Goal: Task Accomplishment & Management: Manage account settings

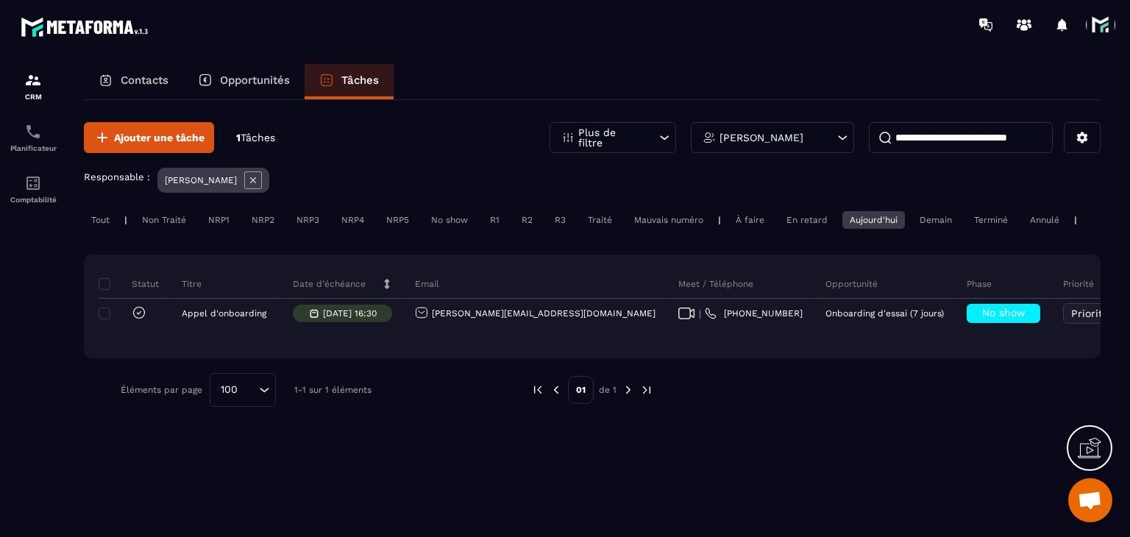
click at [880, 216] on div "Aujourd'hui" at bounding box center [873, 220] width 63 height 18
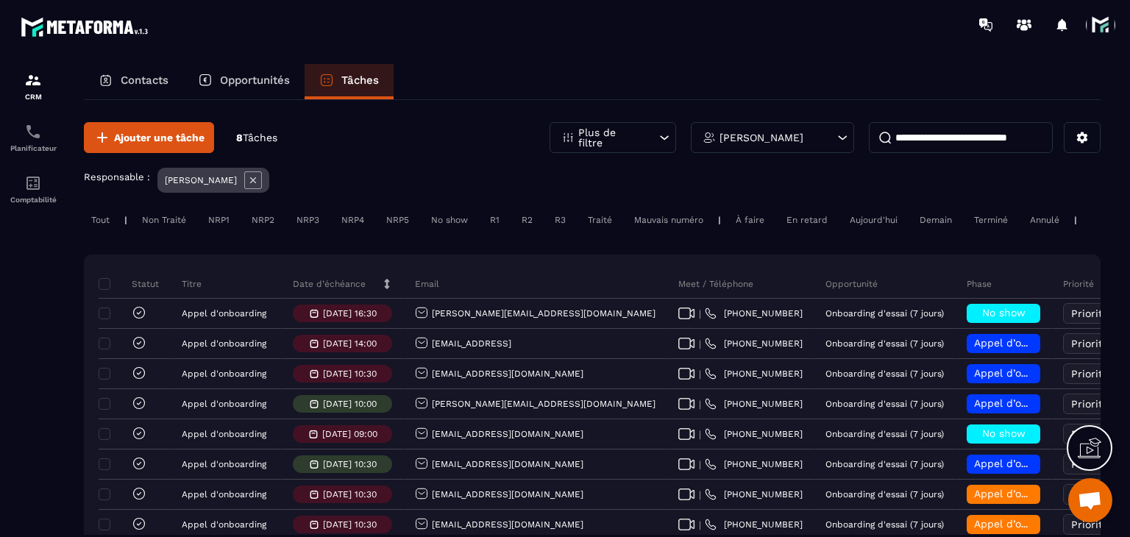
click at [878, 221] on div "Aujourd'hui" at bounding box center [873, 220] width 63 height 18
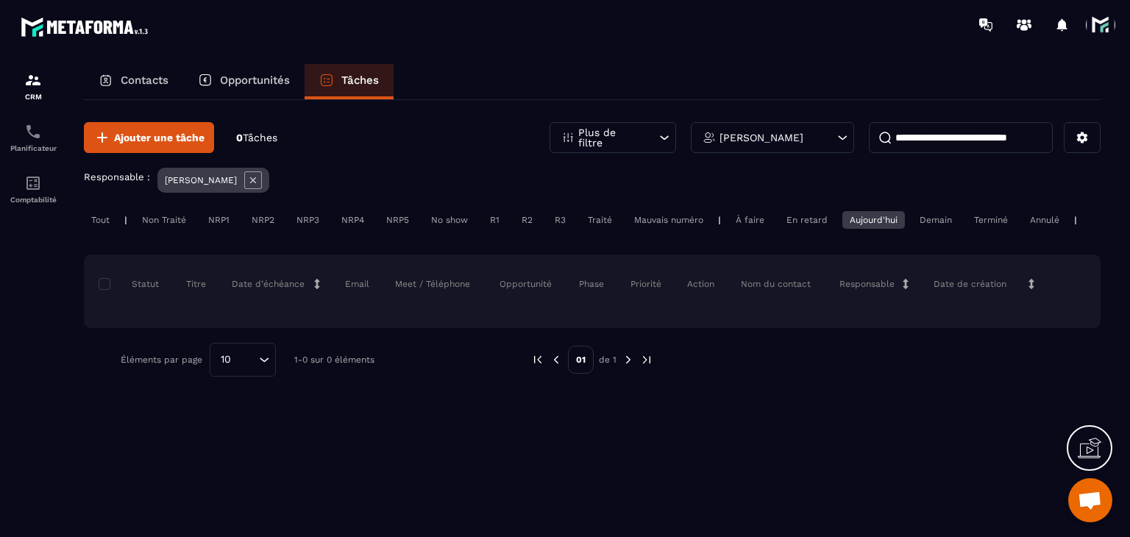
click at [152, 218] on div "Non Traité" at bounding box center [164, 220] width 59 height 18
click at [878, 219] on div "Aujourd'hui" at bounding box center [873, 220] width 63 height 18
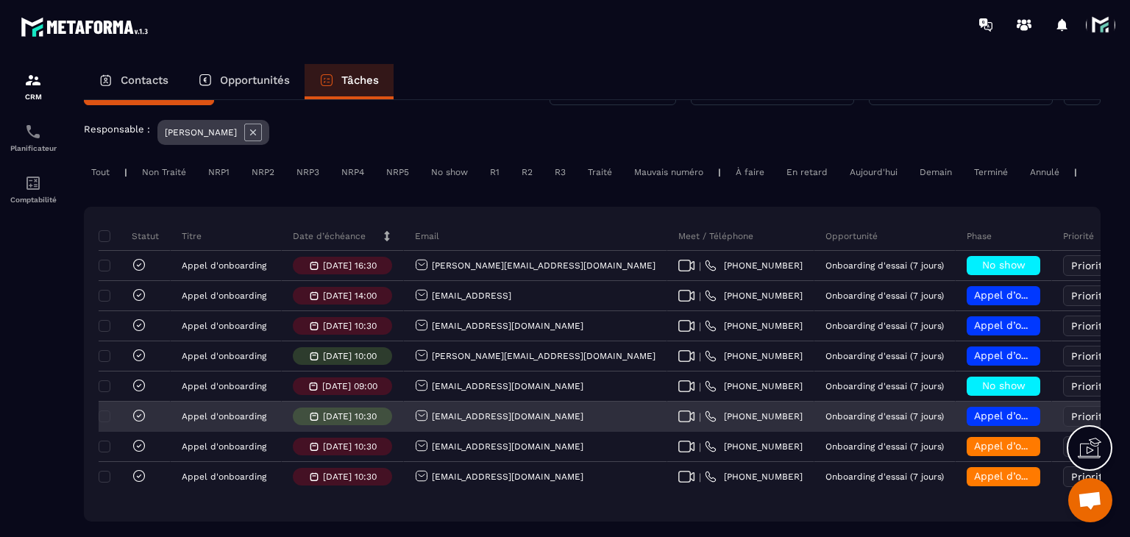
scroll to position [74, 0]
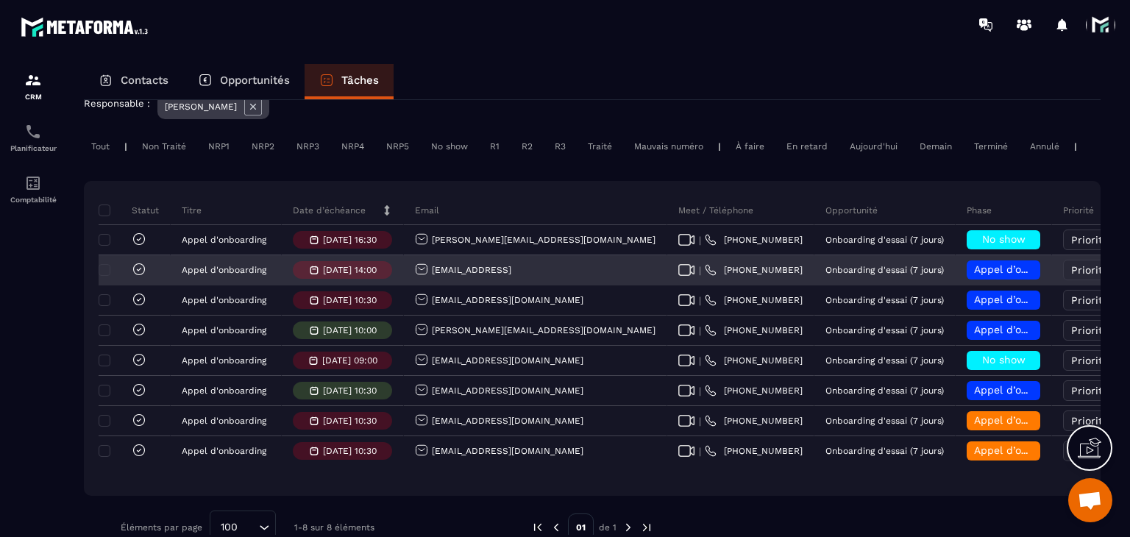
click at [974, 275] on span "Appel d’onboarding planifié" at bounding box center [1043, 269] width 139 height 12
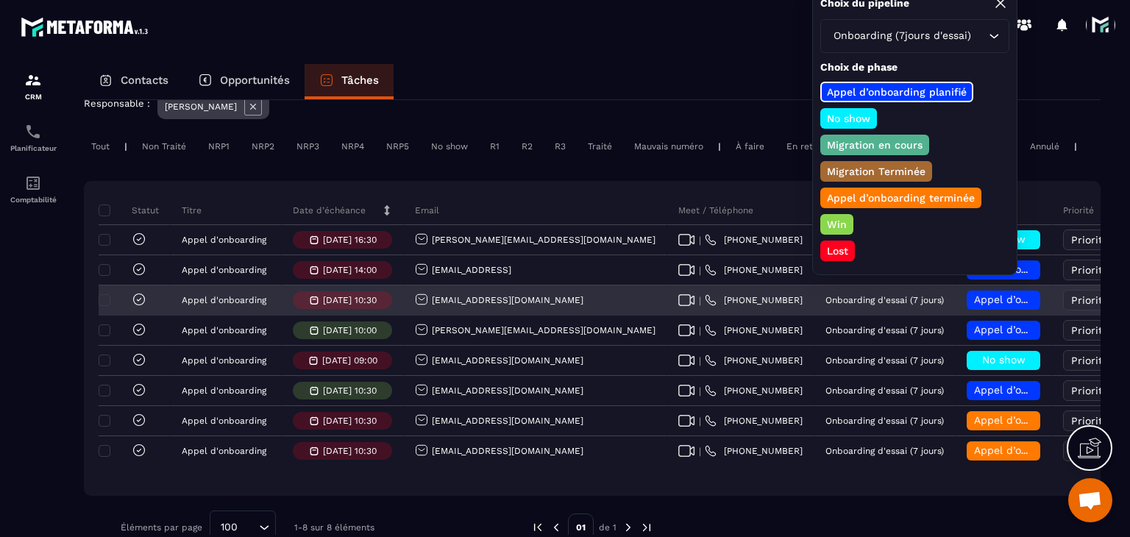
click at [956, 316] on div "Appel d’onboarding planifié" at bounding box center [1004, 300] width 96 height 29
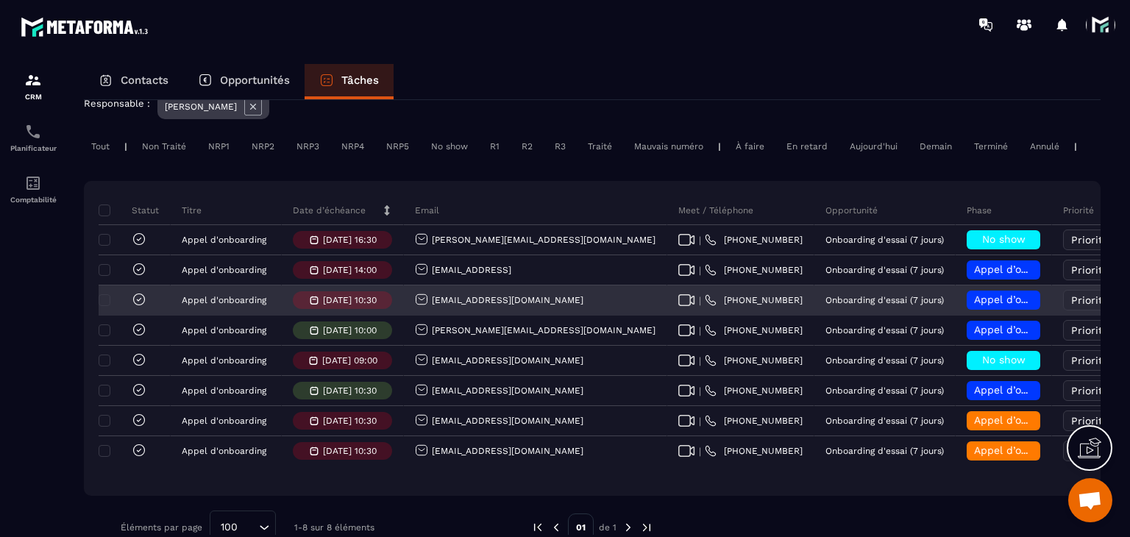
click at [974, 306] on h6 "Appel d’onboarding planifié" at bounding box center [1003, 300] width 59 height 12
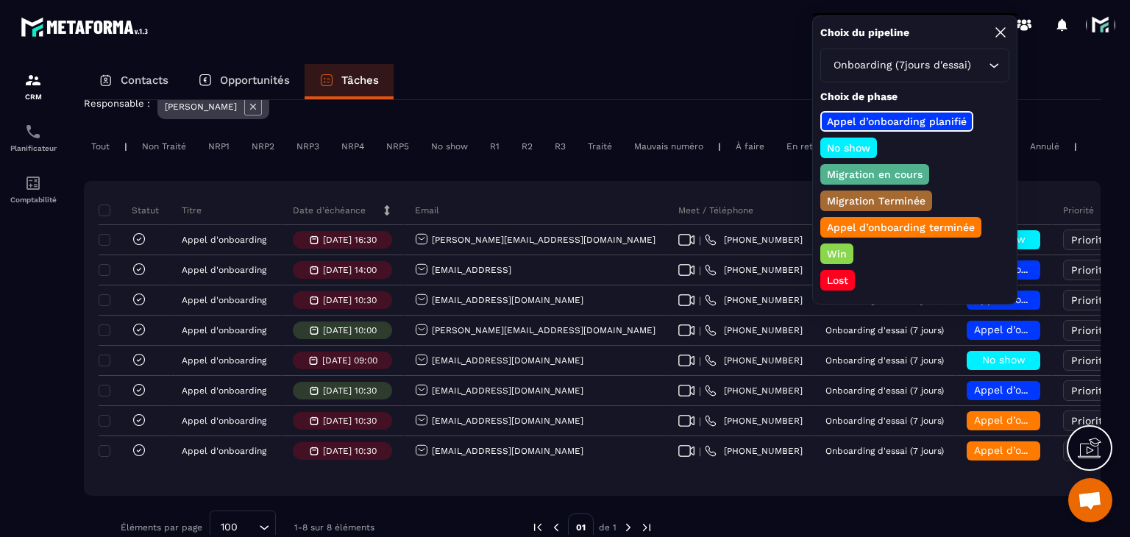
click at [830, 217] on div "Appel d’onboarding terminée" at bounding box center [900, 227] width 161 height 21
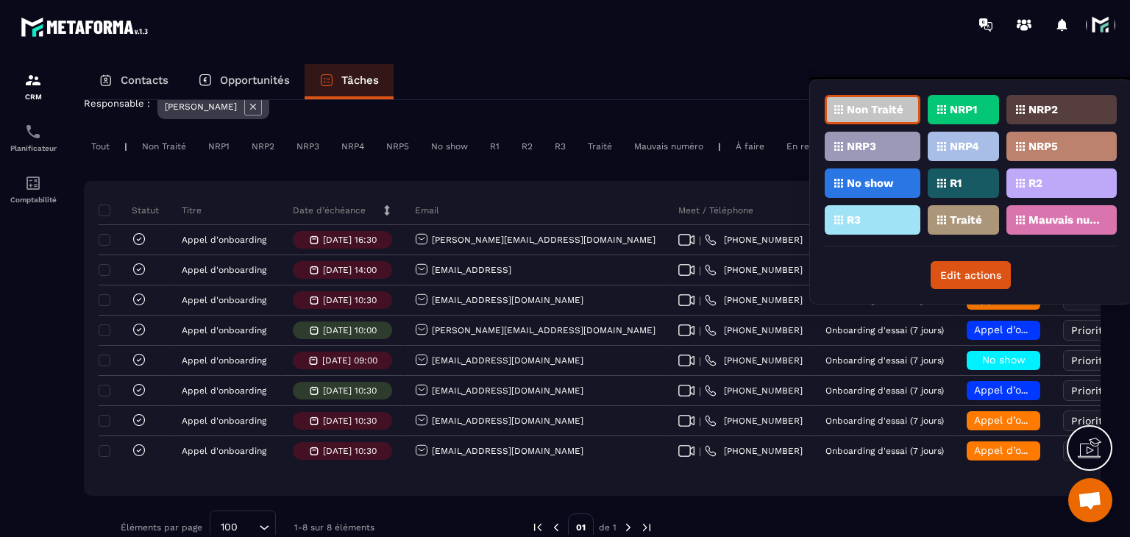
click at [969, 217] on p "Traité" at bounding box center [966, 220] width 32 height 10
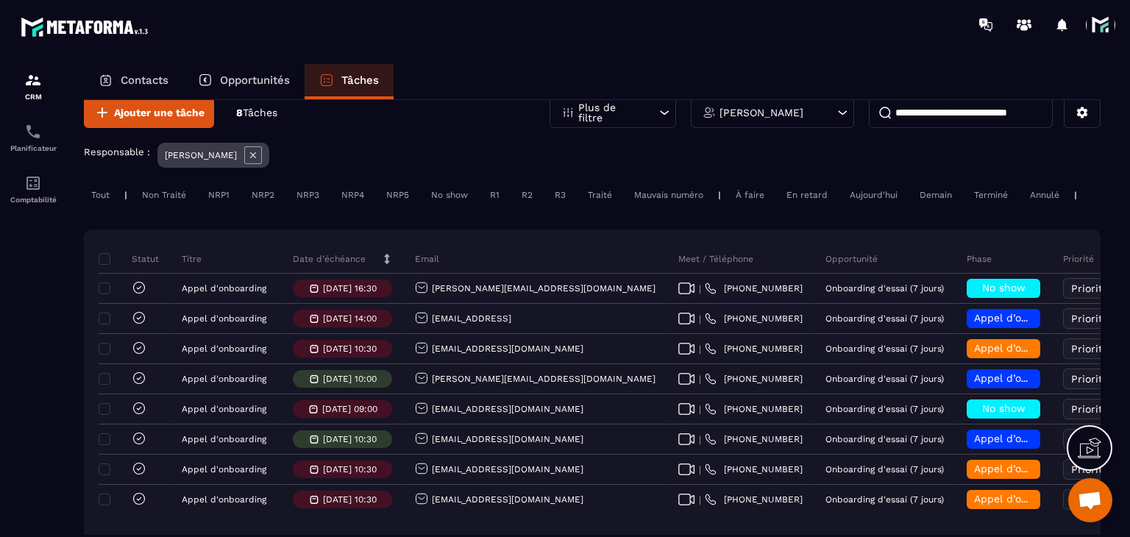
scroll to position [0, 0]
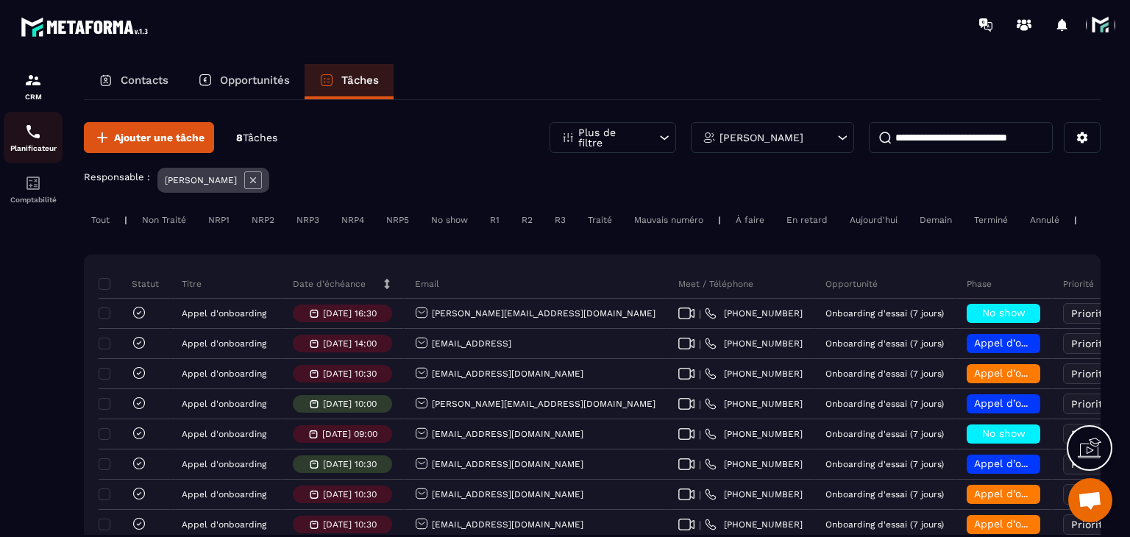
click at [34, 129] on img at bounding box center [33, 132] width 18 height 18
click at [18, 146] on p "Planificateur" at bounding box center [33, 148] width 59 height 8
